Goal: Obtain resource: Obtain resource

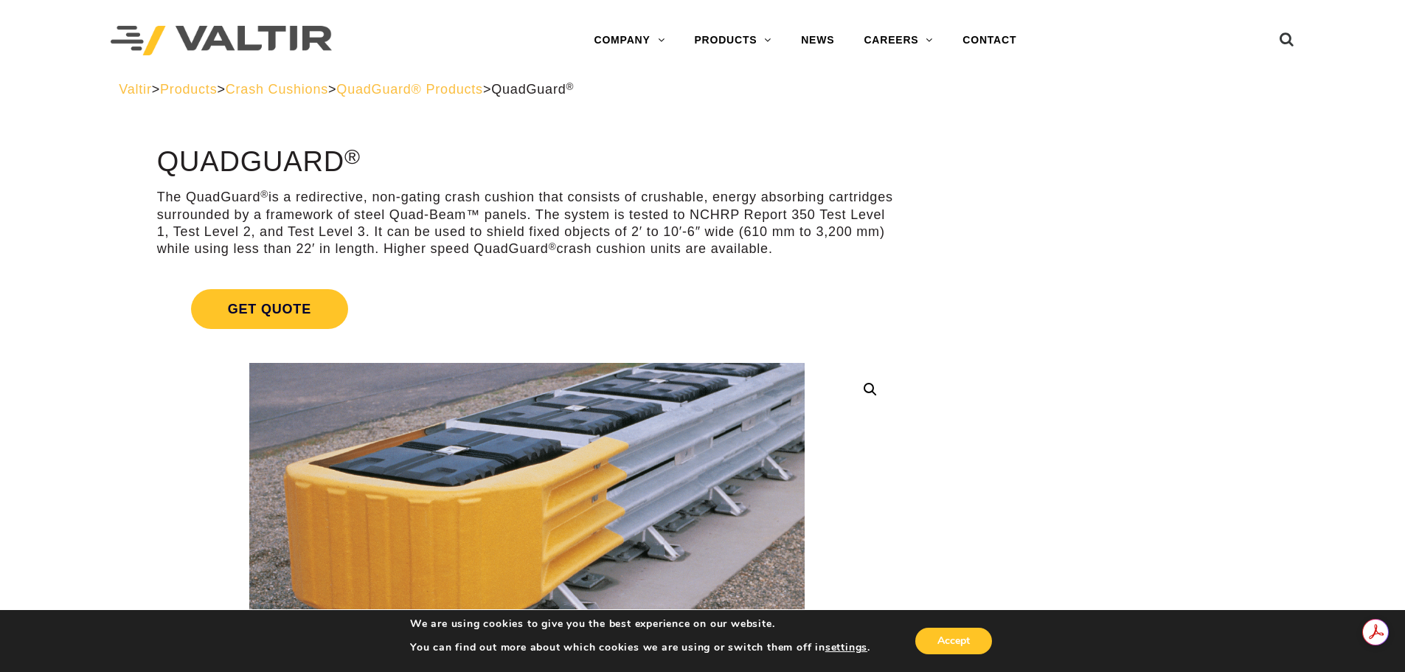
click at [448, 96] on span "QuadGuard® Products" at bounding box center [409, 89] width 147 height 15
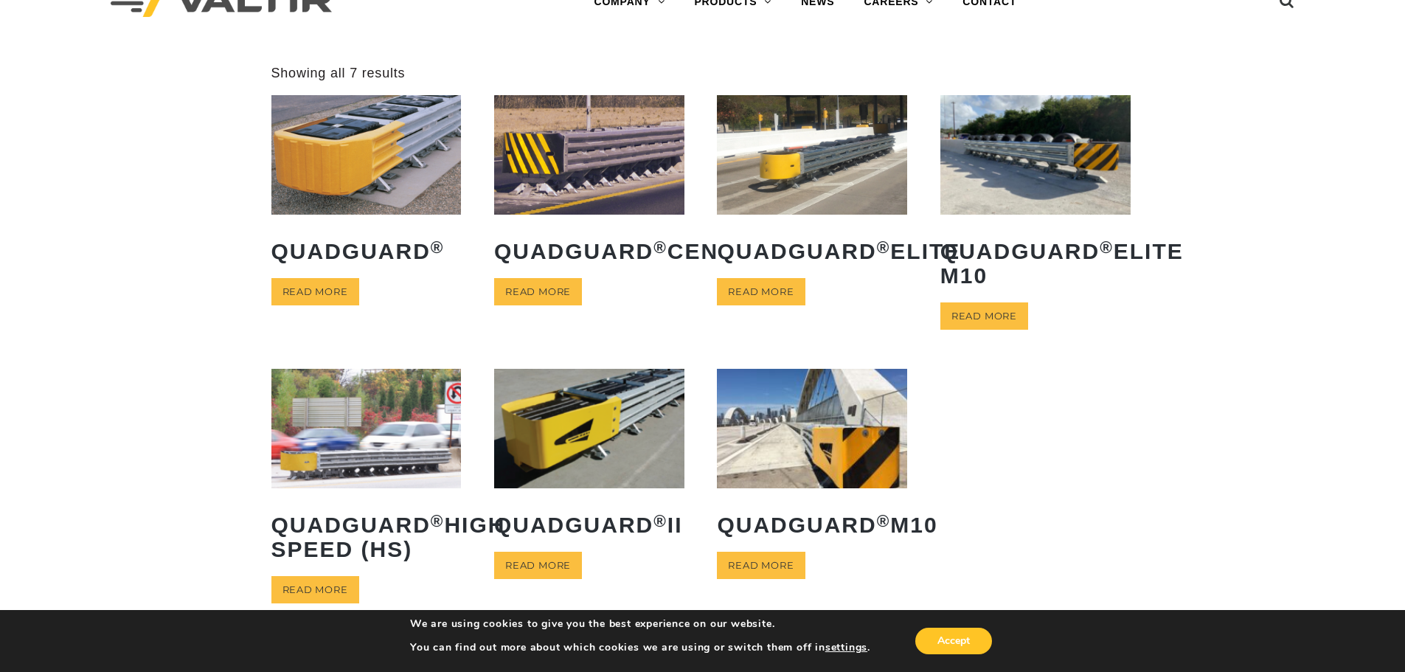
scroll to position [74, 0]
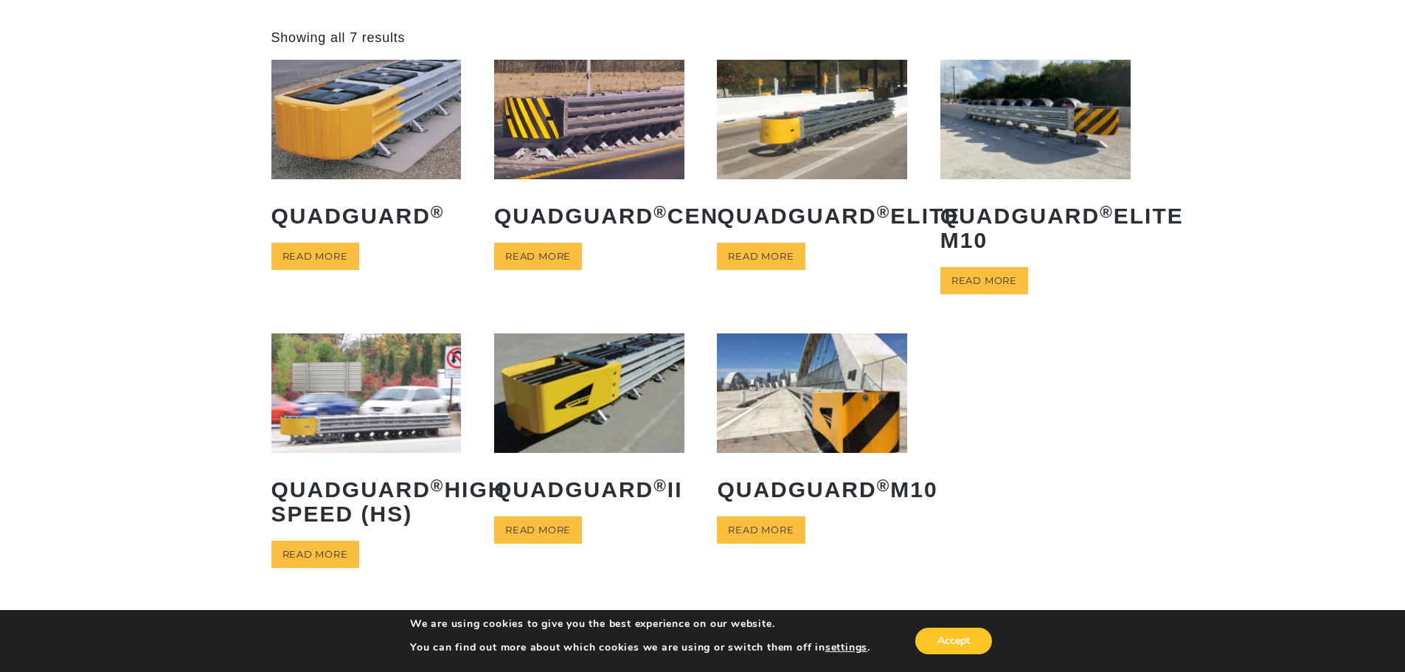
click at [820, 377] on img at bounding box center [812, 392] width 190 height 119
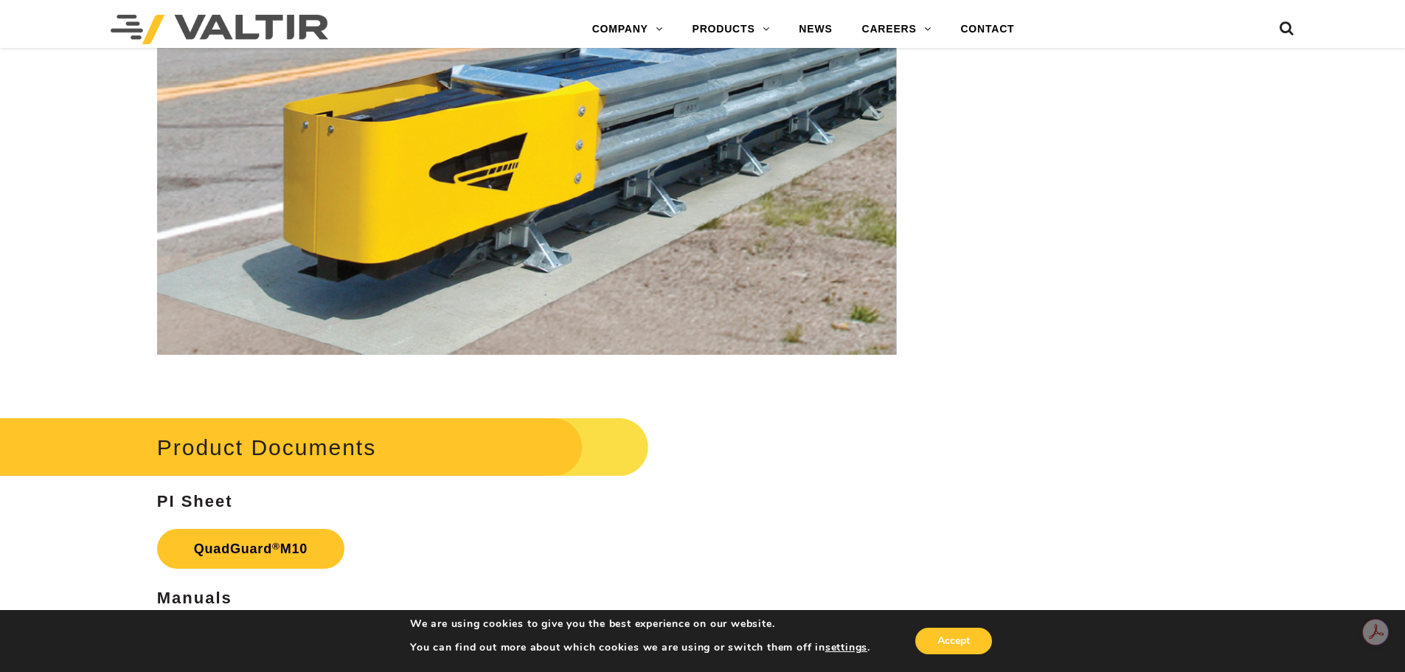
scroll to position [5605, 0]
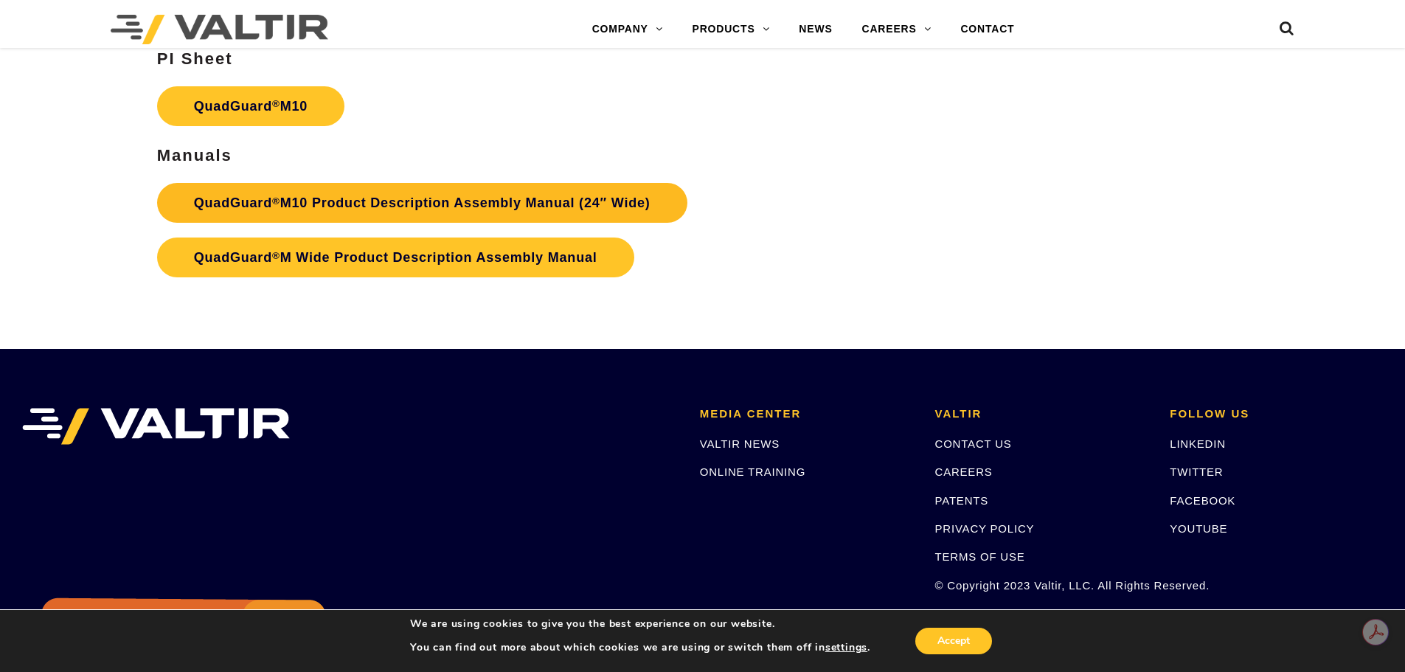
click at [344, 197] on link "QuadGuard ® M10 Product Description Assembly Manual (24″ Wide)" at bounding box center [422, 203] width 530 height 40
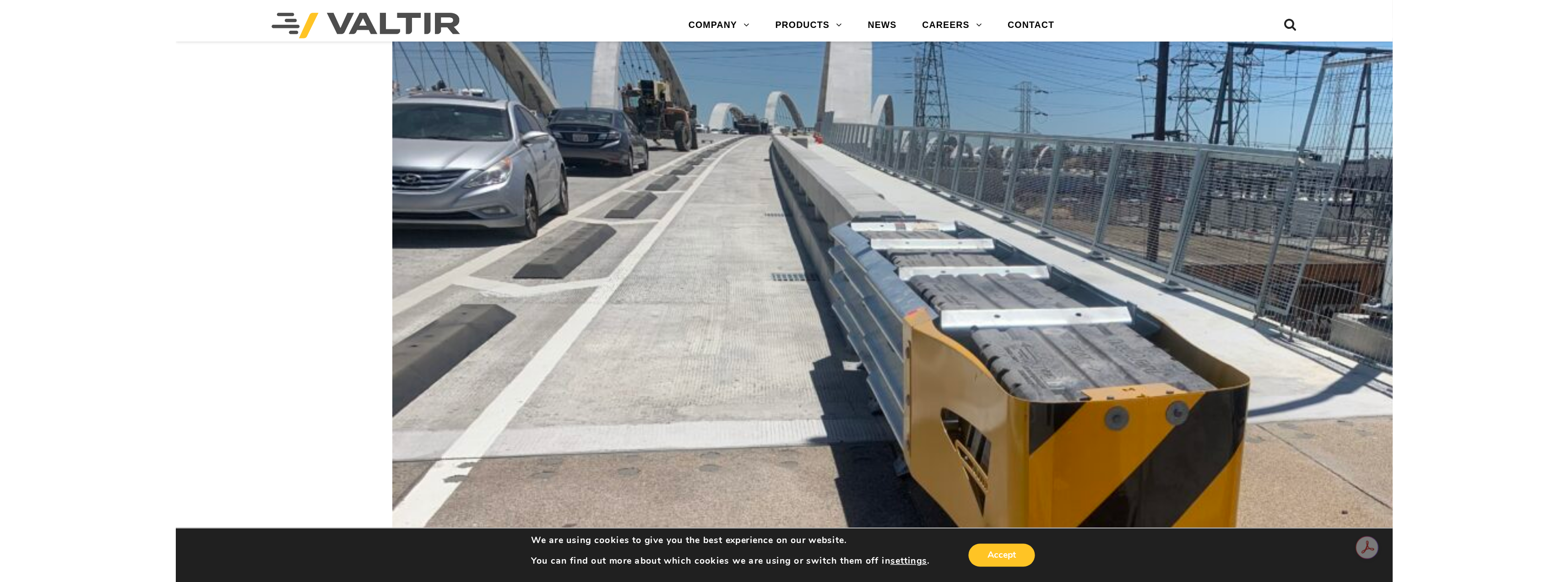
scroll to position [3390, 0]
